Goal: Communication & Community: Share content

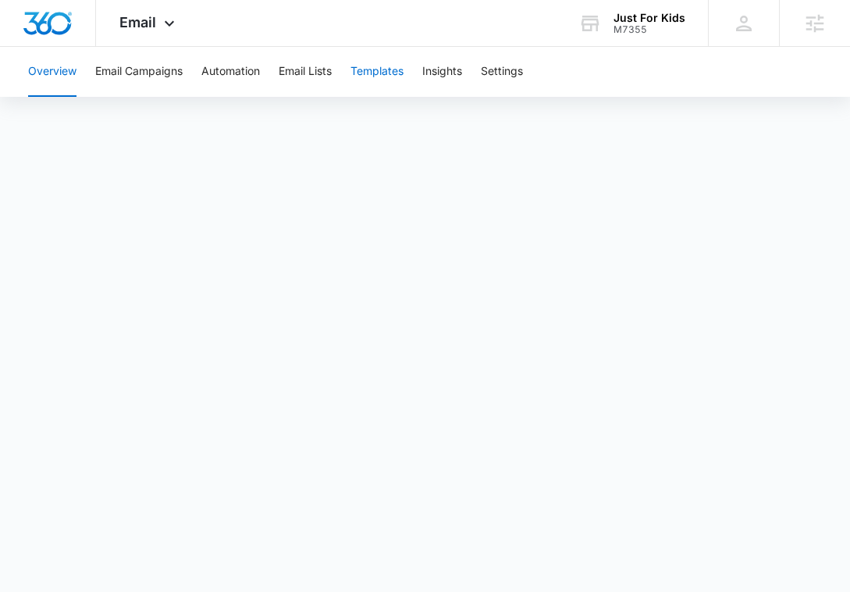
click at [387, 65] on button "Templates" at bounding box center [377, 72] width 53 height 50
click at [156, 75] on button "Email Campaigns" at bounding box center [138, 72] width 87 height 50
click at [155, 20] on div "Email Apps Reputation Websites Forms CRM Email Social Shop Content Ads Intellig…" at bounding box center [149, 23] width 106 height 46
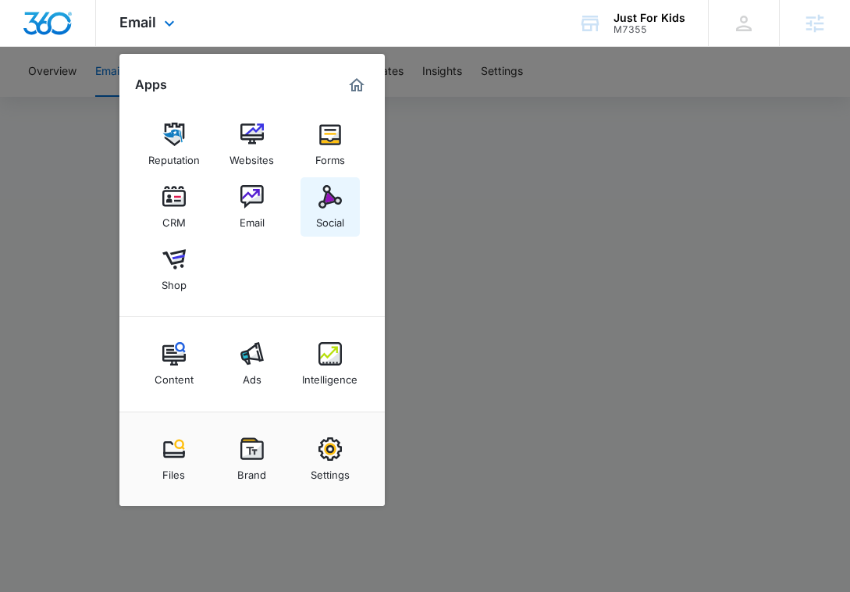
click at [324, 211] on div "Social" at bounding box center [330, 218] width 28 height 20
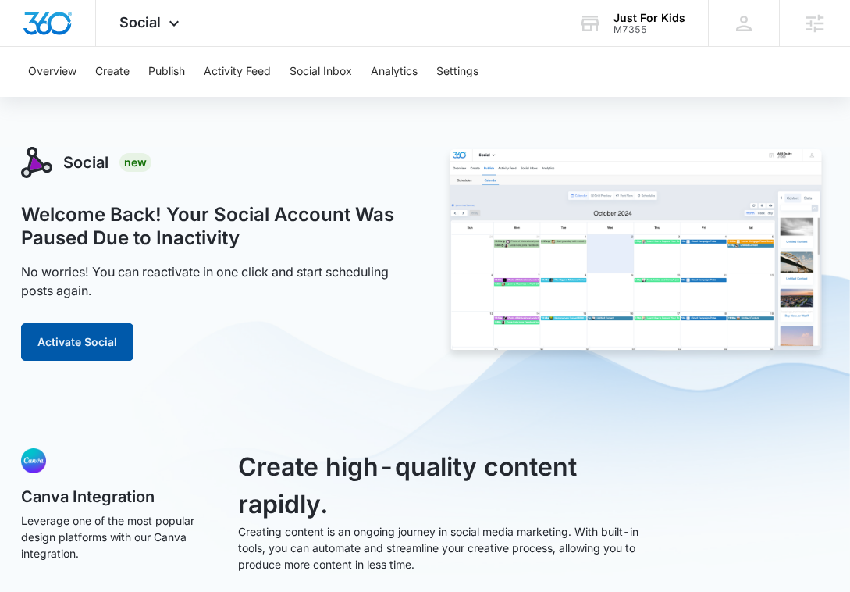
click at [102, 343] on button "Activate Social" at bounding box center [77, 341] width 112 height 37
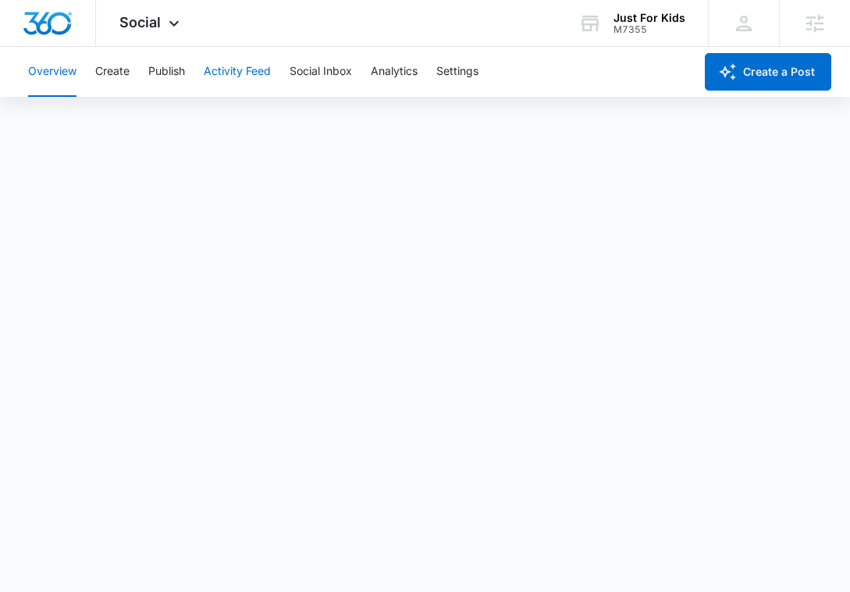
scroll to position [4, 0]
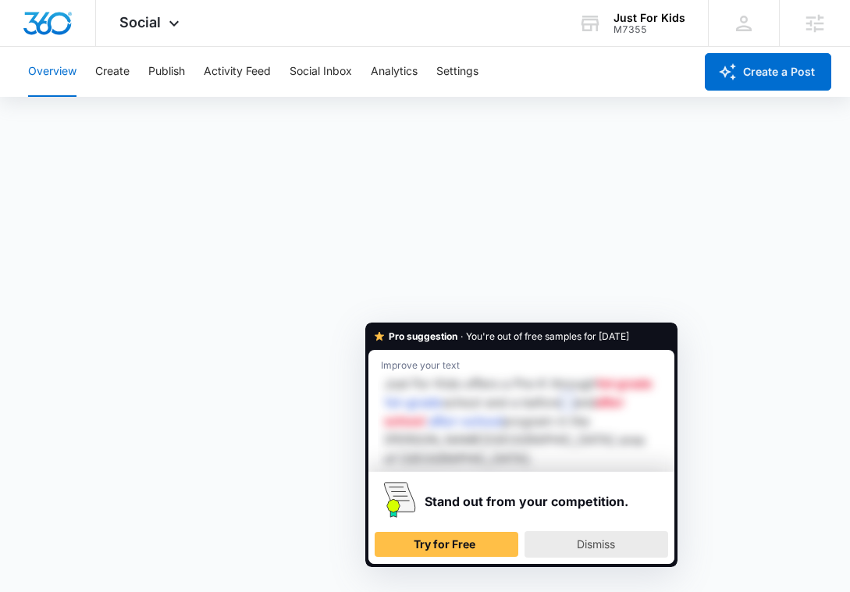
click at [589, 537] on span "Dismiss" at bounding box center [596, 543] width 38 height 13
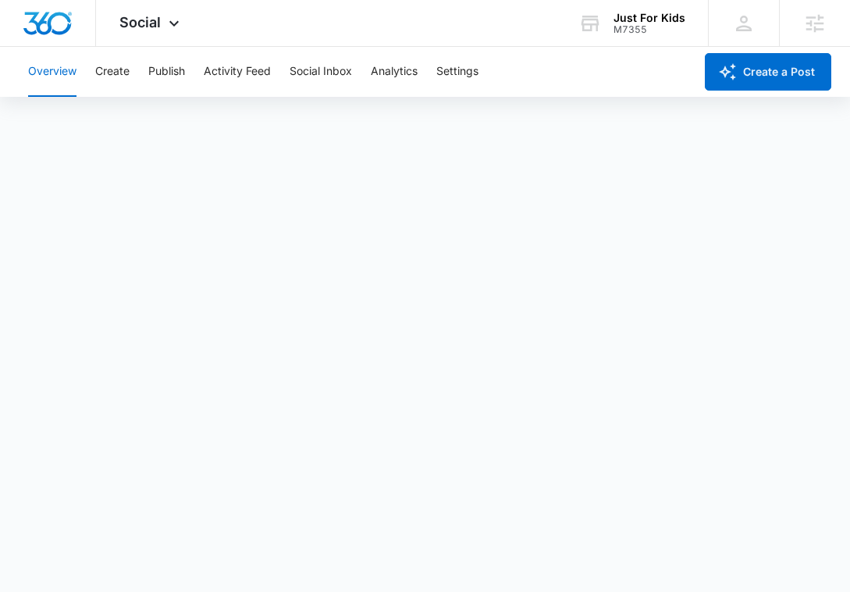
scroll to position [0, 0]
click at [167, 73] on button "Publish" at bounding box center [166, 72] width 37 height 50
click at [149, 37] on div "Social Apps Reputation Websites Forms CRM Email Social Shop Content Ads Intelli…" at bounding box center [151, 23] width 111 height 46
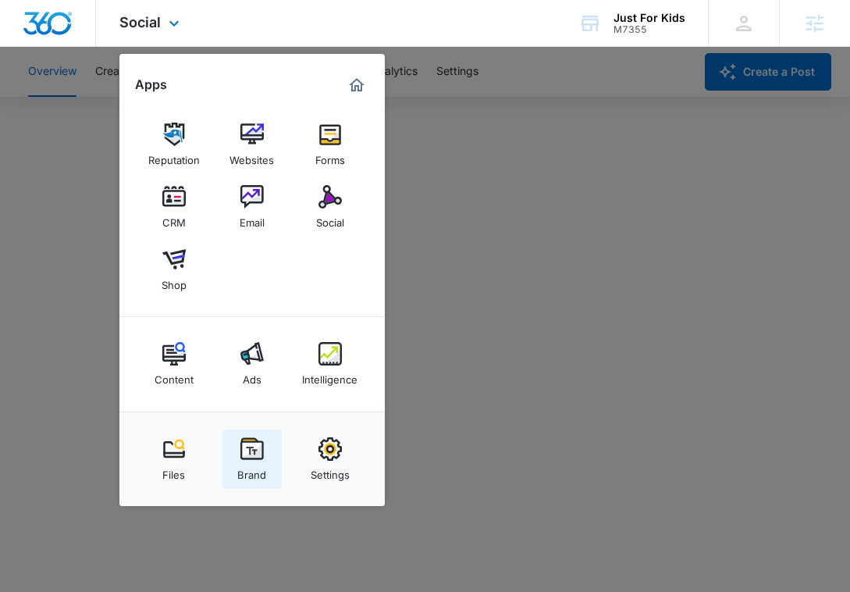
click at [253, 458] on img at bounding box center [252, 448] width 23 height 23
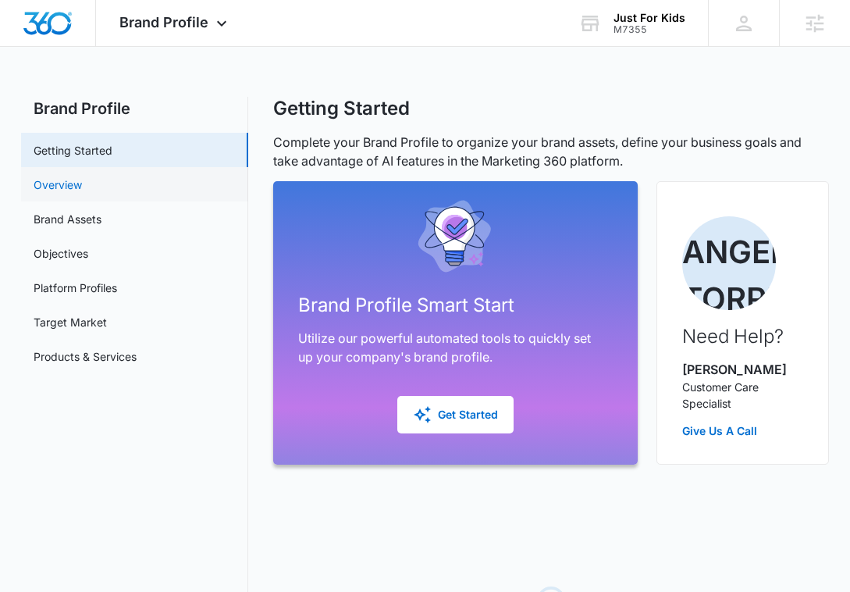
click at [82, 193] on link "Overview" at bounding box center [58, 184] width 48 height 16
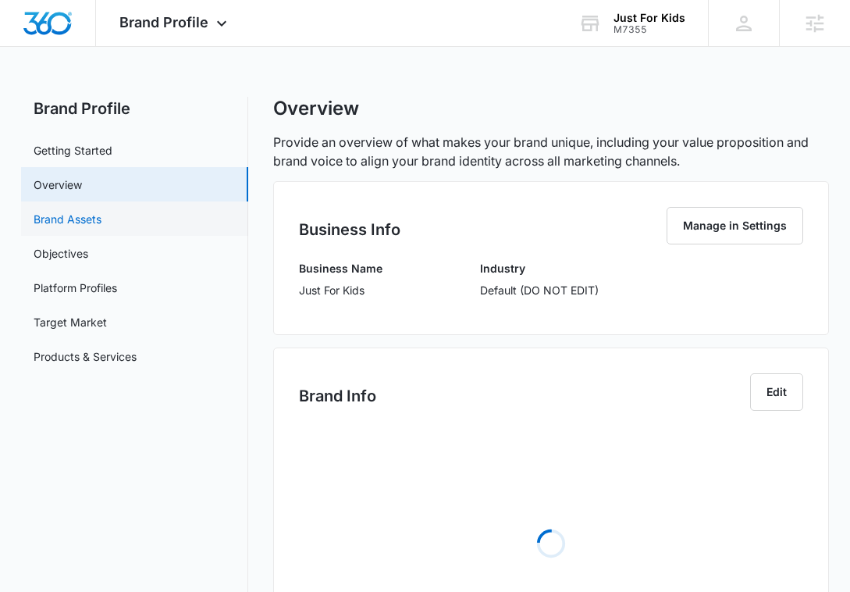
click at [102, 223] on link "Brand Assets" at bounding box center [68, 219] width 68 height 16
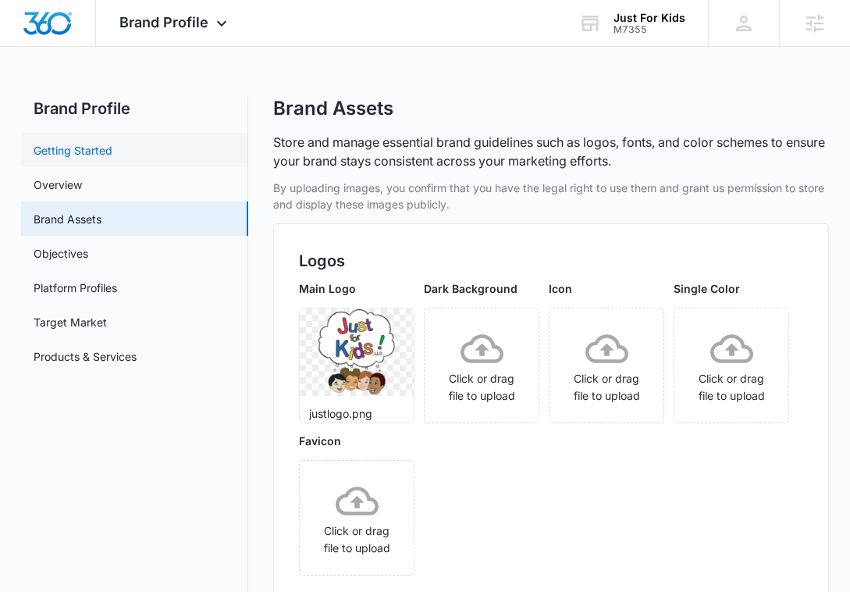
click at [112, 159] on link "Getting Started" at bounding box center [73, 150] width 79 height 16
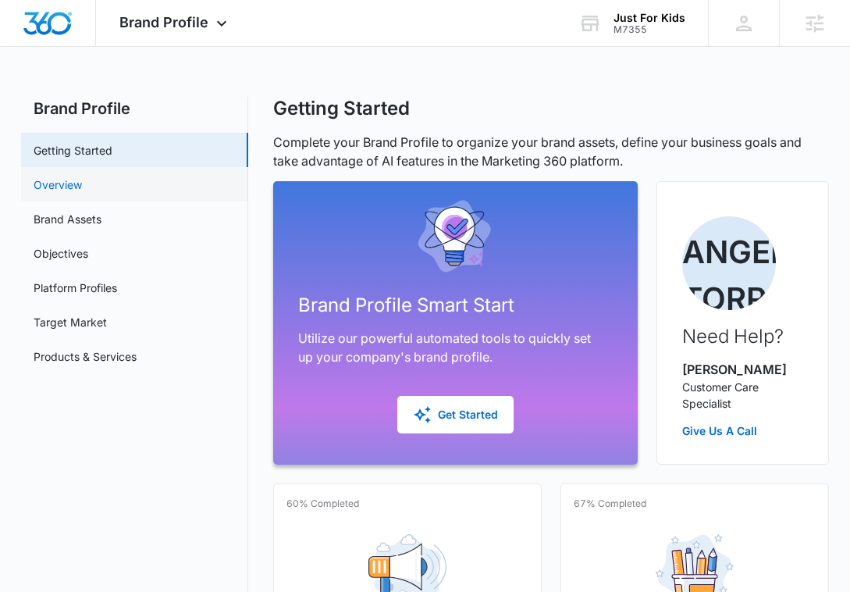
click at [82, 178] on link "Overview" at bounding box center [58, 184] width 48 height 16
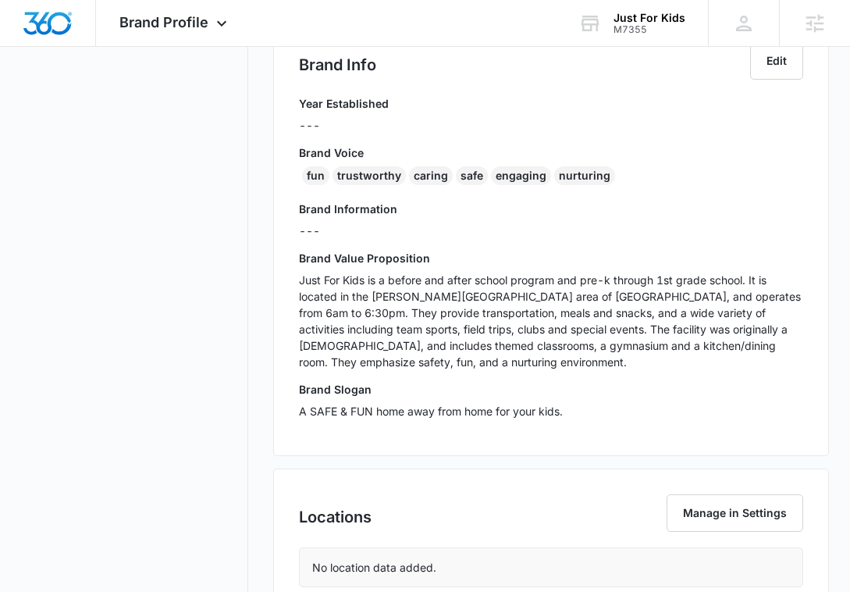
scroll to position [340, 0]
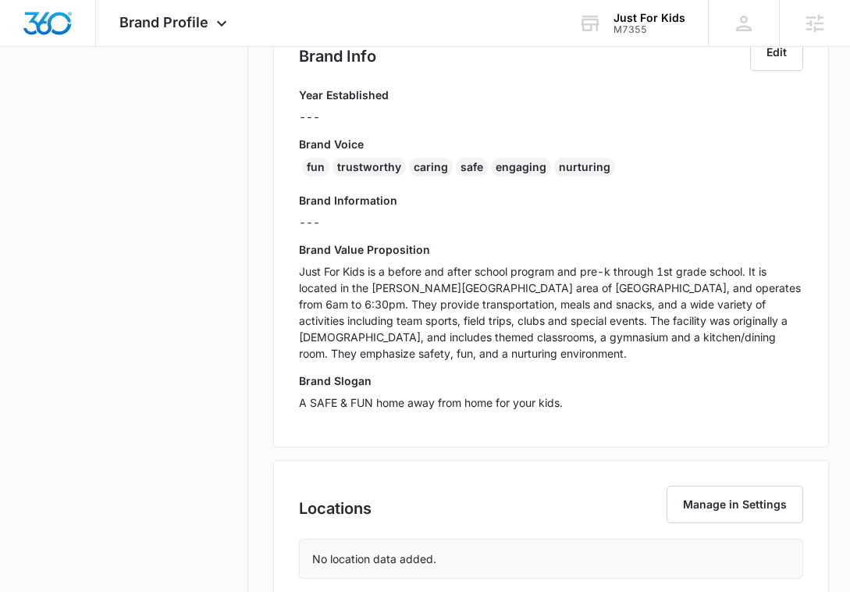
click at [414, 301] on p "Just For Kids is a before and after school program and pre-k through 1st grade …" at bounding box center [551, 312] width 504 height 98
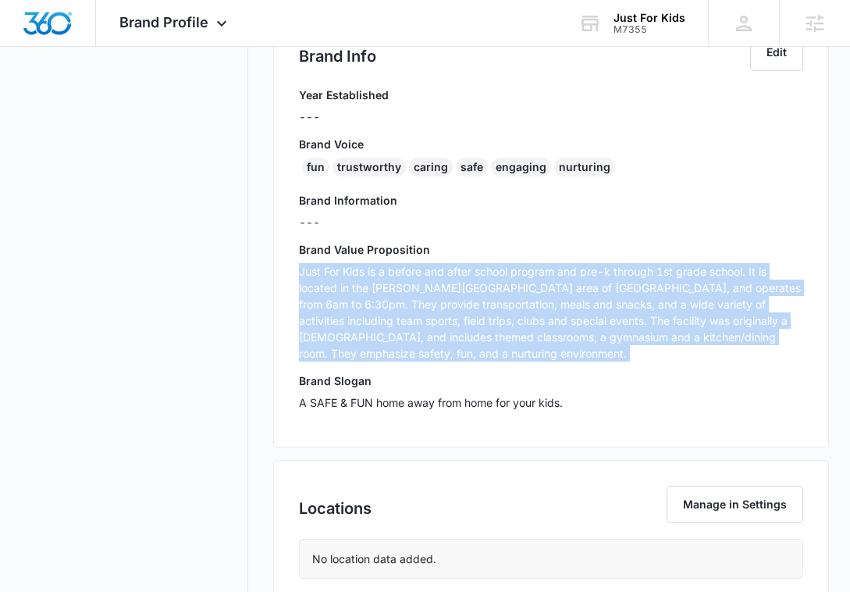
click at [414, 301] on p "Just For Kids is a before and after school program and pre-k through 1st grade …" at bounding box center [551, 312] width 504 height 98
copy p "Just For Kids is a before and after school program and pre-k through 1st grade …"
